Goal: Information Seeking & Learning: Learn about a topic

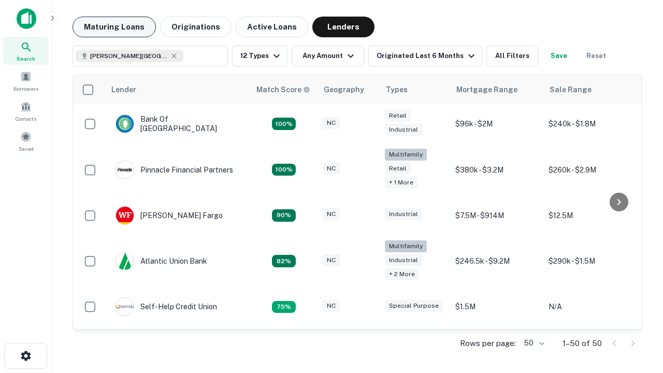
click at [114, 27] on button "Maturing Loans" at bounding box center [114, 27] width 83 height 21
